Goal: Information Seeking & Learning: Learn about a topic

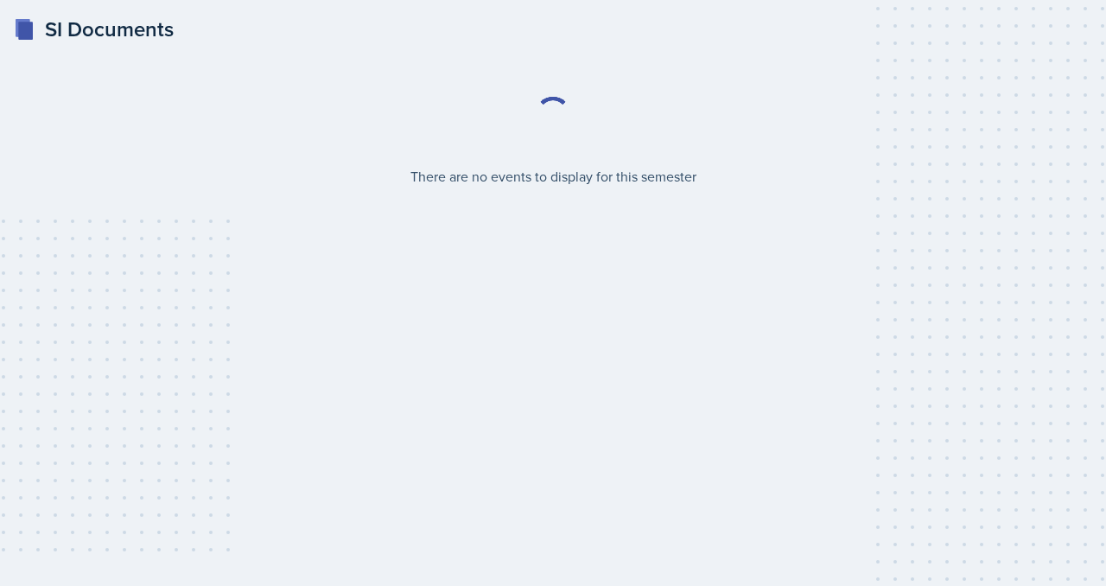
select select "2bed604d-1099-4043-b1bc-2365e8740244"
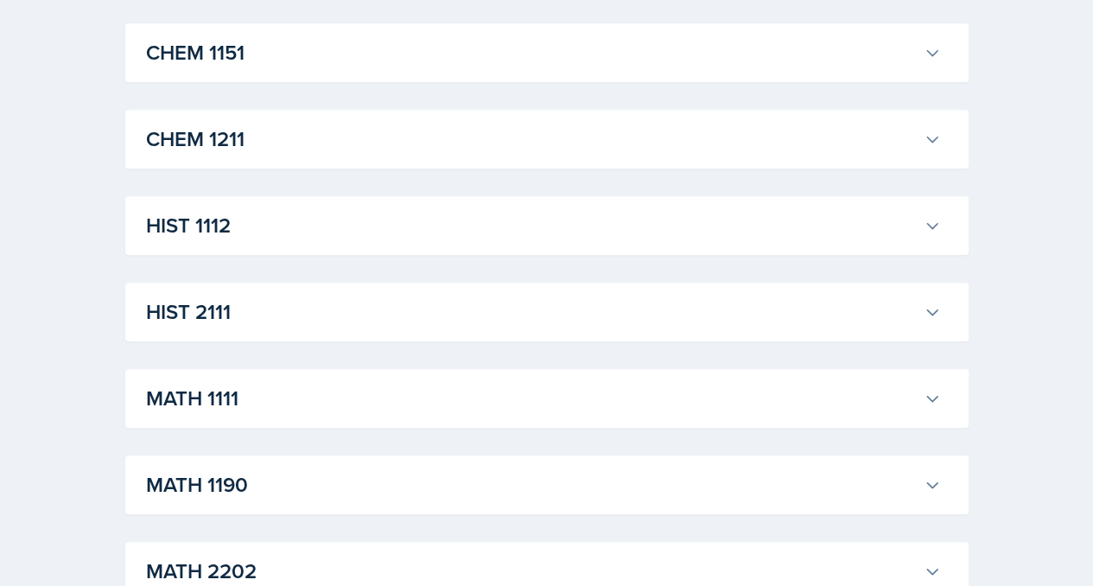
scroll to position [674, 0]
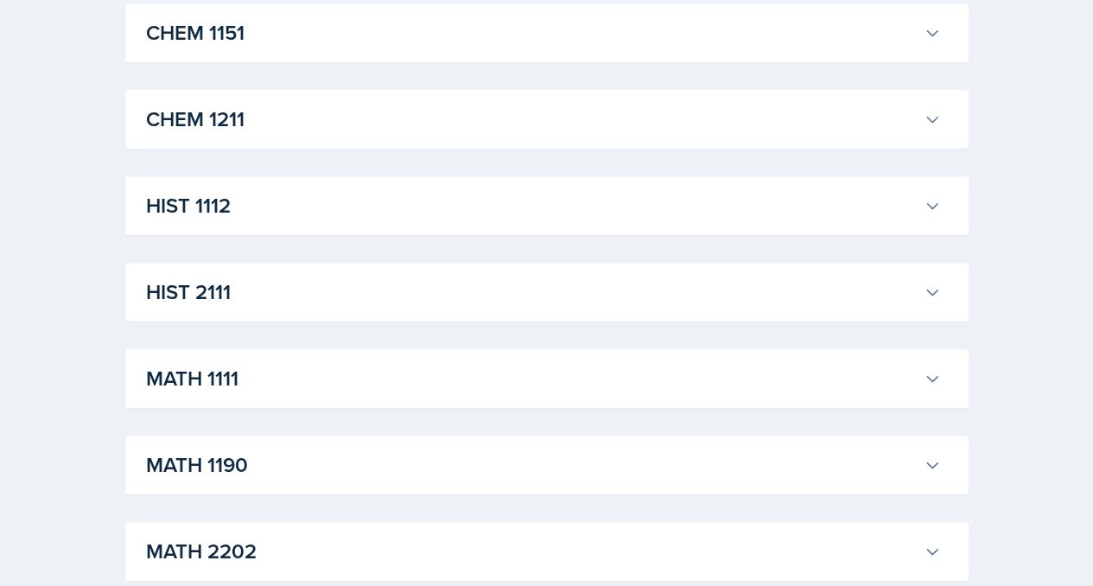
click at [455, 292] on h3 "HIST 2111" at bounding box center [531, 292] width 771 height 31
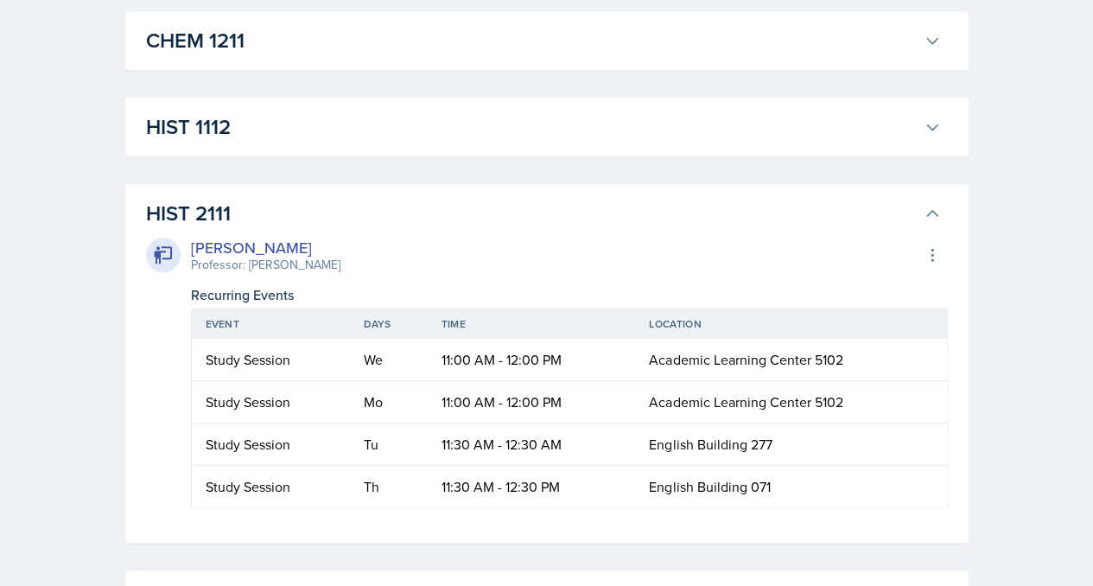
scroll to position [754, 0]
click at [933, 251] on icon at bounding box center [932, 253] width 17 height 17
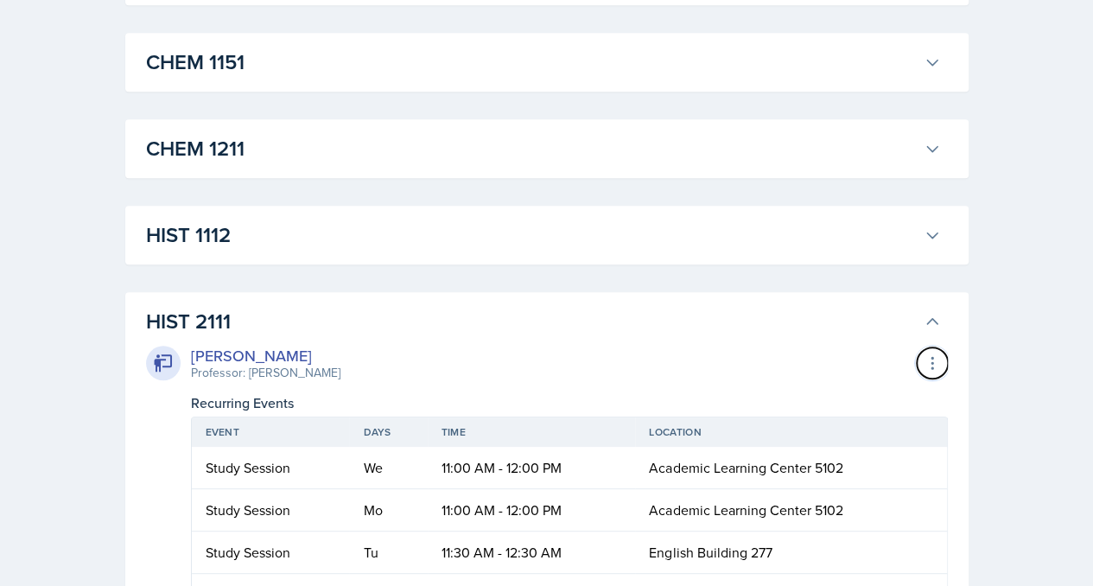
scroll to position [633, 0]
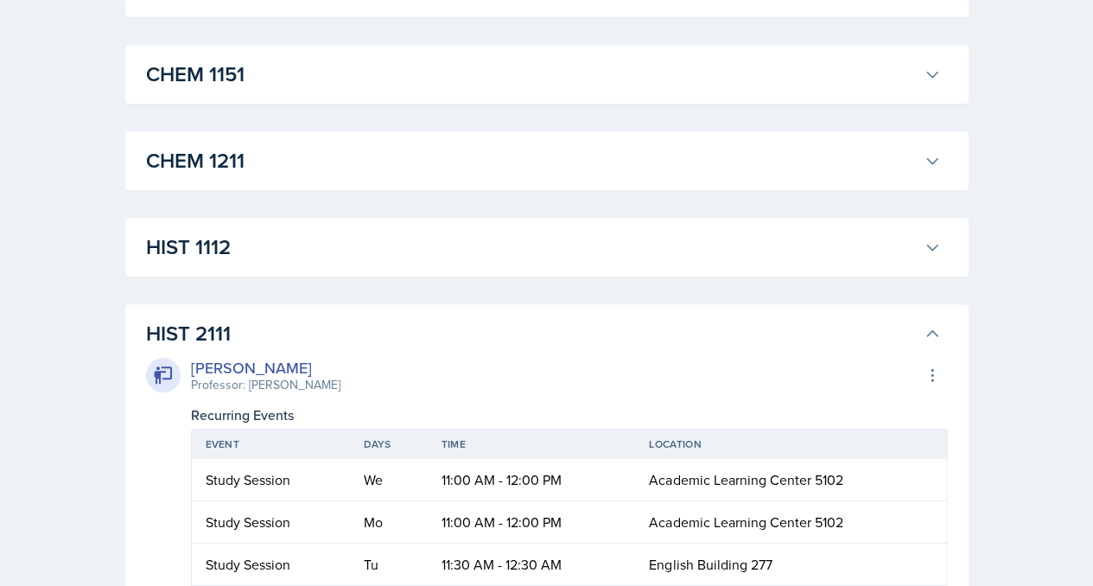
click at [707, 223] on div "HIST 1112 [PERSON_NAME] Professor: [PERSON_NAME] Export to Google Calendar Recu…" at bounding box center [546, 247] width 843 height 59
click at [712, 243] on h3 "HIST 1112" at bounding box center [531, 247] width 771 height 31
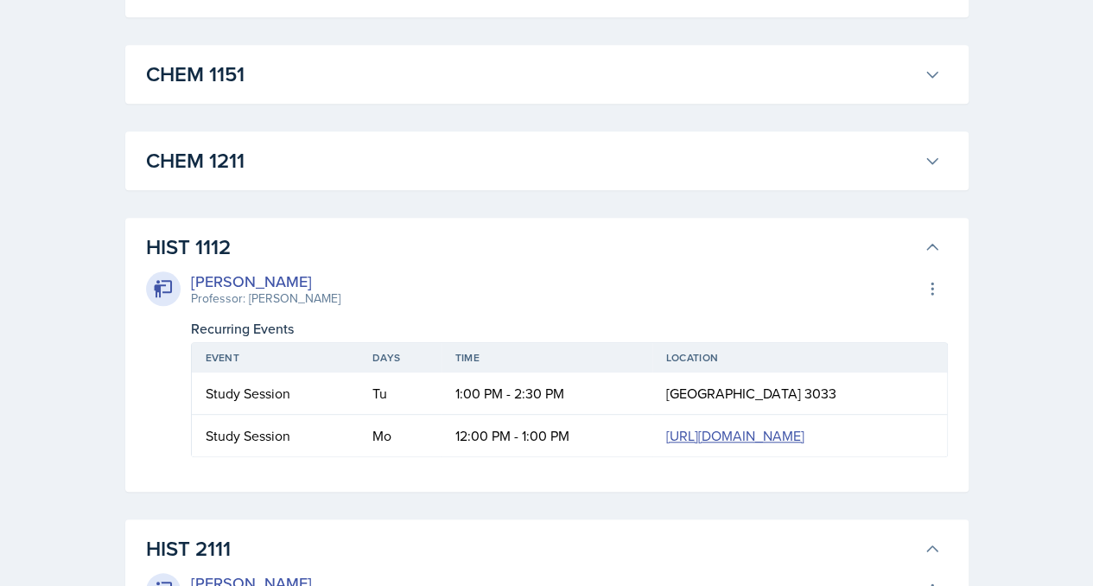
click at [712, 243] on h3 "HIST 1112" at bounding box center [531, 247] width 771 height 31
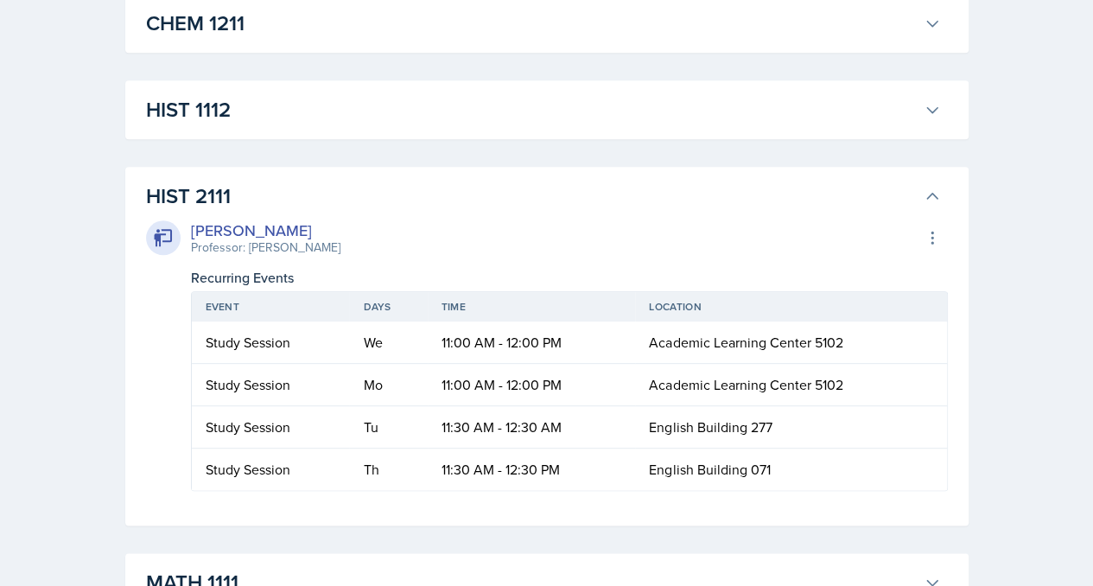
scroll to position [775, 0]
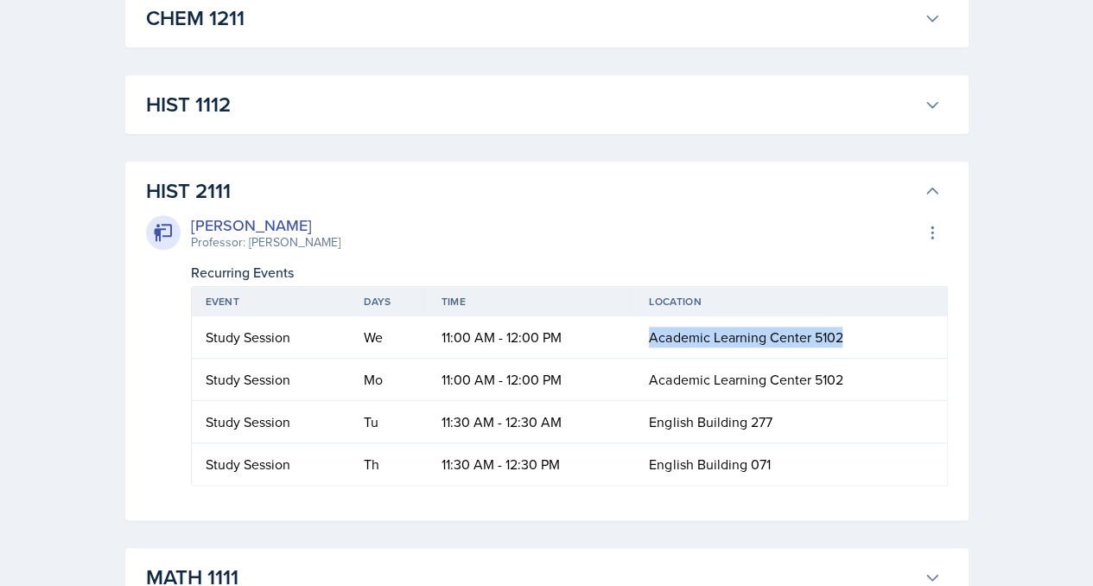
drag, startPoint x: 650, startPoint y: 334, endPoint x: 849, endPoint y: 343, distance: 198.9
click at [849, 343] on td "Academic Learning Center 5102" at bounding box center [790, 337] width 311 height 42
copy span "Academic Learning Center 5102"
